Goal: Information Seeking & Learning: Learn about a topic

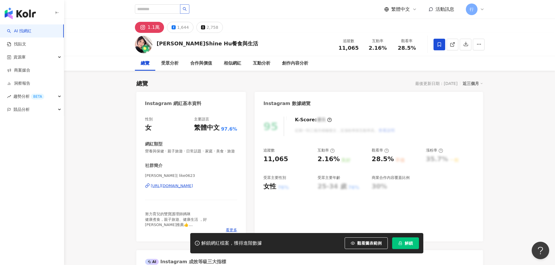
click at [190, 189] on div "https://www.instagram.com/like0623/" at bounding box center [172, 185] width 42 height 5
drag, startPoint x: 174, startPoint y: 29, endPoint x: 117, endPoint y: 45, distance: 58.9
click at [175, 189] on div "https://www.instagram.com/like0623/" at bounding box center [172, 185] width 42 height 5
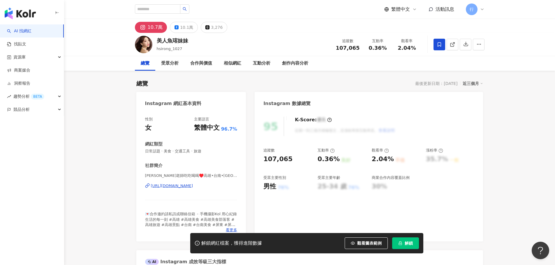
click at [190, 187] on div "https://www.instagram.com/hsirong_1027/" at bounding box center [172, 185] width 42 height 5
click at [185, 27] on div "10.1萬" at bounding box center [186, 27] width 13 height 8
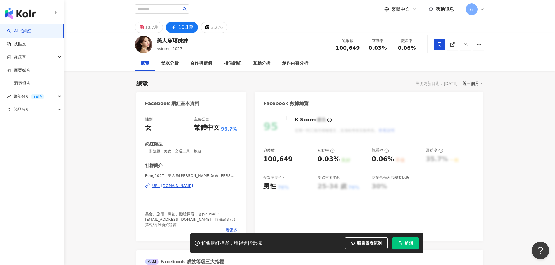
click at [193, 188] on div "https://www.facebook.com/859866940823440" at bounding box center [172, 185] width 42 height 5
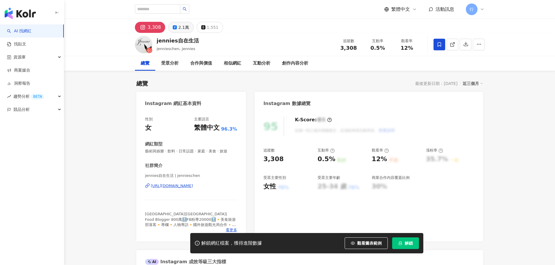
click at [171, 25] on button "2.1萬" at bounding box center [180, 27] width 25 height 11
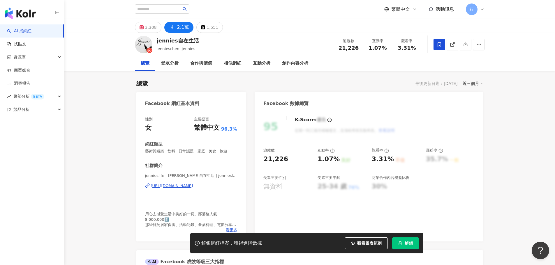
click at [189, 188] on div "https://www.facebook.com/1510659859168721" at bounding box center [172, 185] width 42 height 5
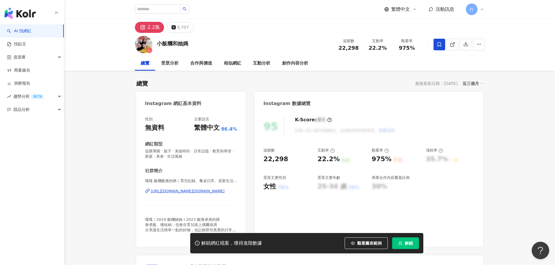
click at [176, 192] on div "[URL][DOMAIN_NAME][DOMAIN_NAME]" at bounding box center [188, 191] width 74 height 5
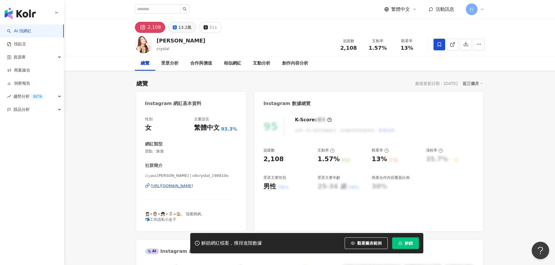
click at [181, 28] on div "13.2萬" at bounding box center [184, 27] width 13 height 8
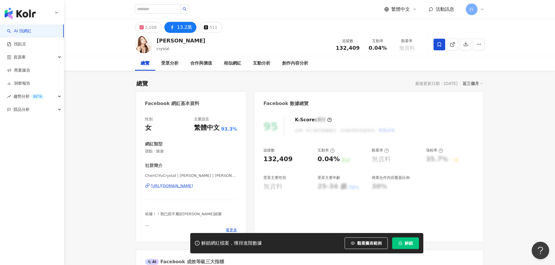
click at [178, 185] on div "[URL][DOMAIN_NAME]" at bounding box center [172, 185] width 42 height 5
click at [144, 29] on button "2,108" at bounding box center [148, 27] width 26 height 11
click at [188, 186] on div "[URL][DOMAIN_NAME]" at bounding box center [172, 185] width 42 height 5
